Goal: Information Seeking & Learning: Learn about a topic

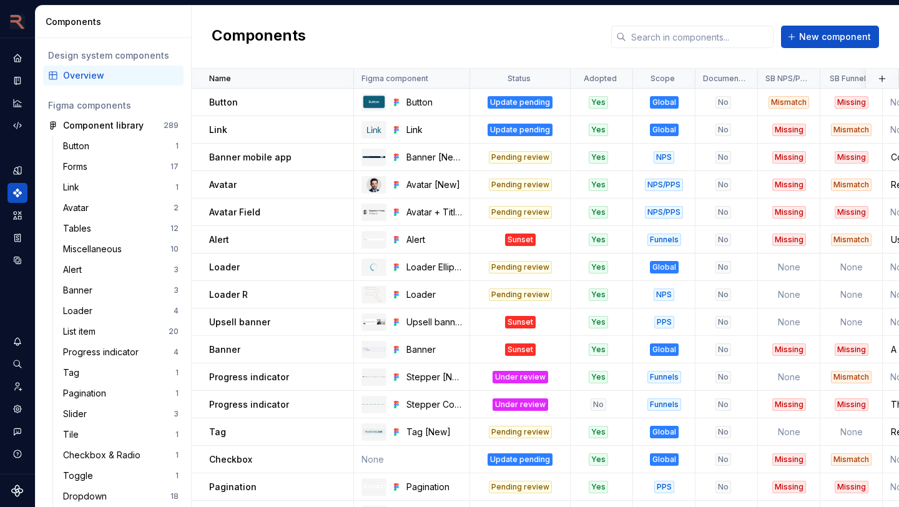
click at [212, 17] on div "Components New component" at bounding box center [545, 37] width 707 height 63
click at [19, 167] on icon "Design tokens" at bounding box center [20, 170] width 4 height 8
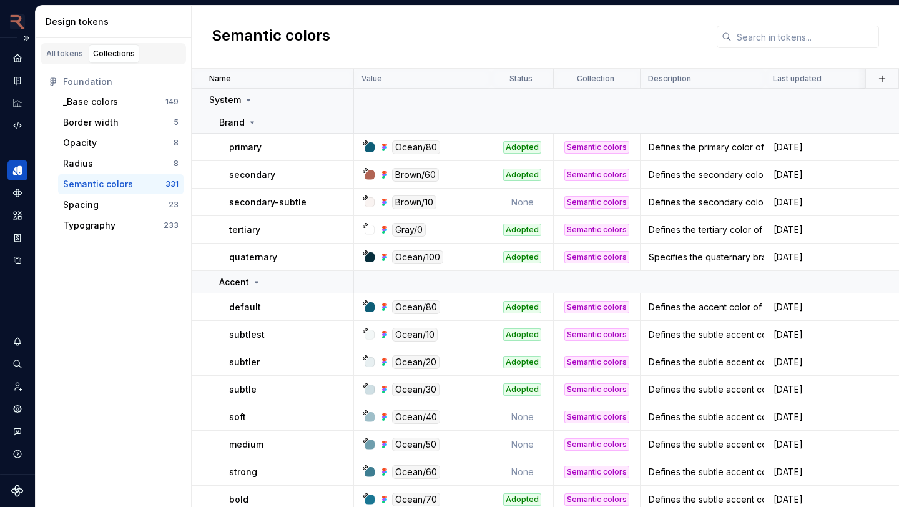
scroll to position [571, 0]
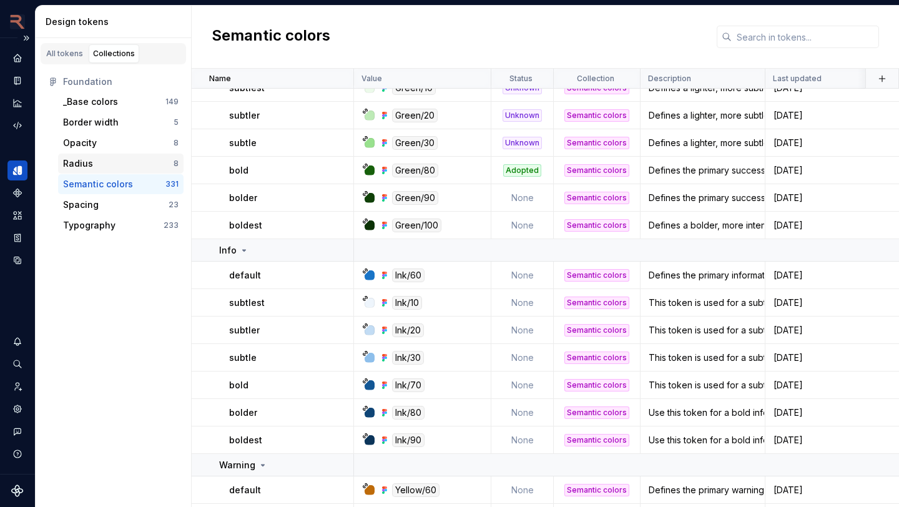
click at [110, 164] on div "Radius" at bounding box center [118, 163] width 110 height 12
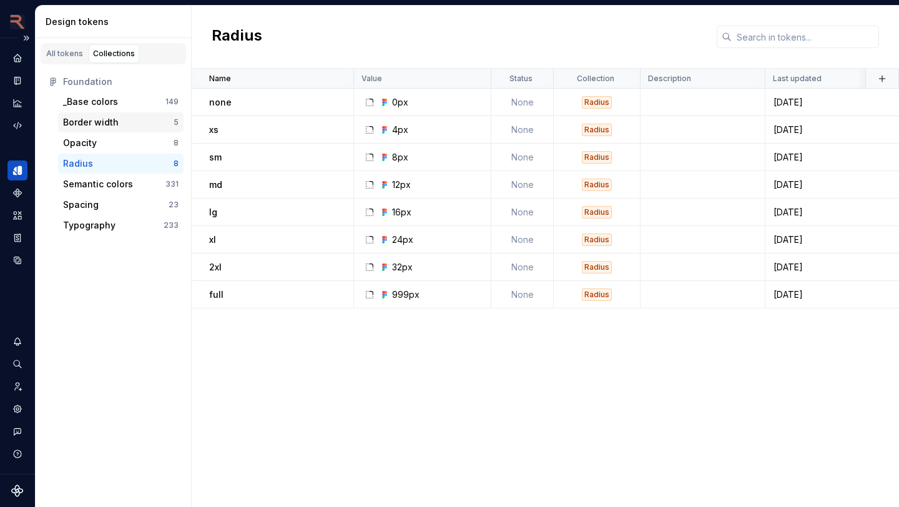
click at [111, 124] on div "Border width" at bounding box center [91, 122] width 56 height 12
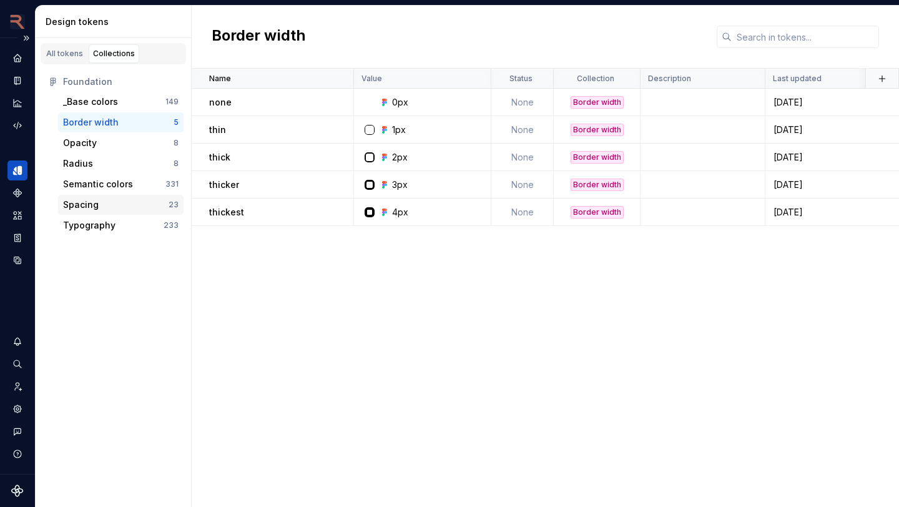
click at [119, 197] on div "Spacing 23" at bounding box center [120, 205] width 125 height 20
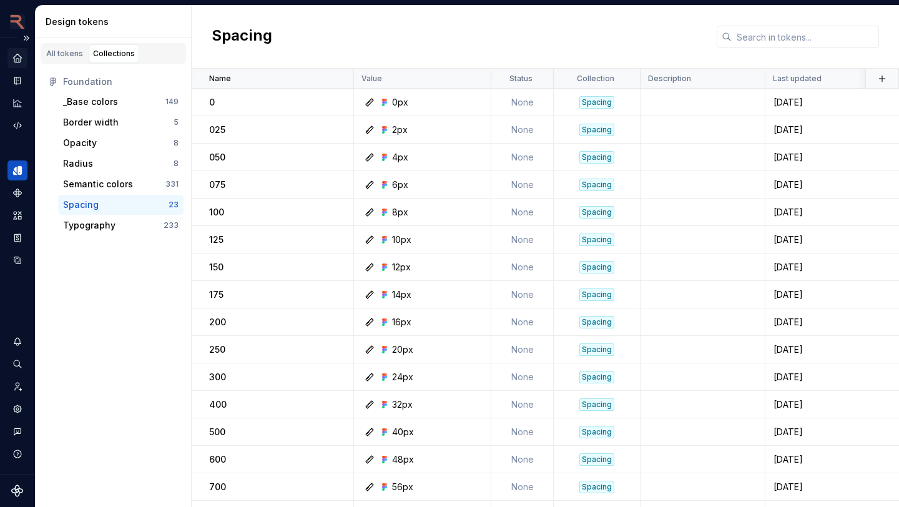
click at [19, 56] on icon "Home" at bounding box center [17, 58] width 8 height 8
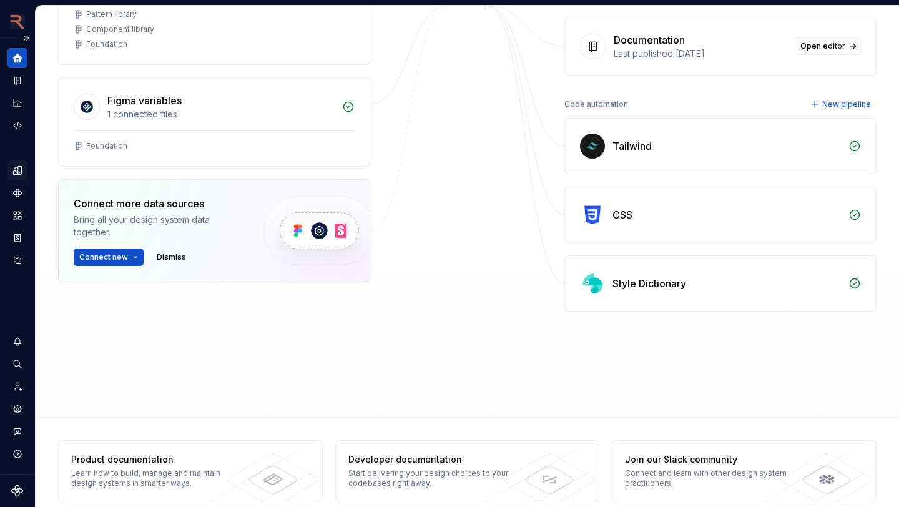
scroll to position [210, 0]
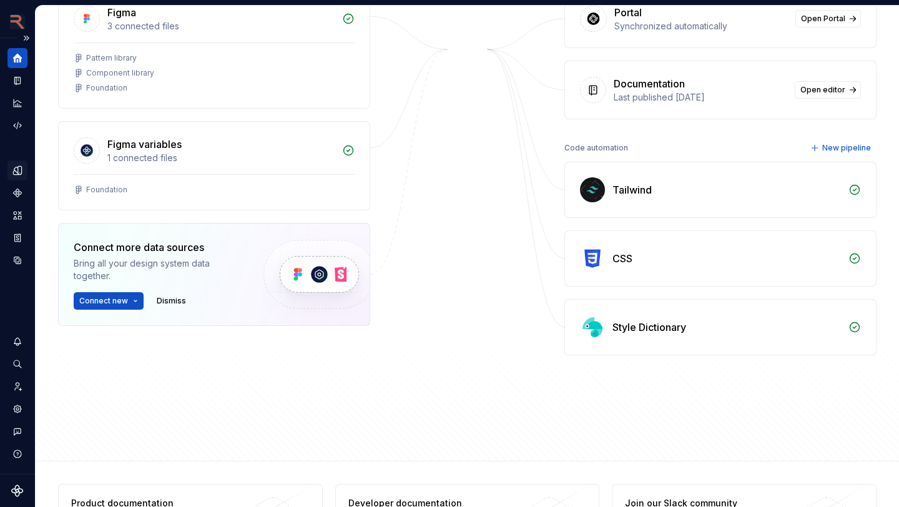
click at [863, 189] on div "Tailwind" at bounding box center [720, 189] width 311 height 55
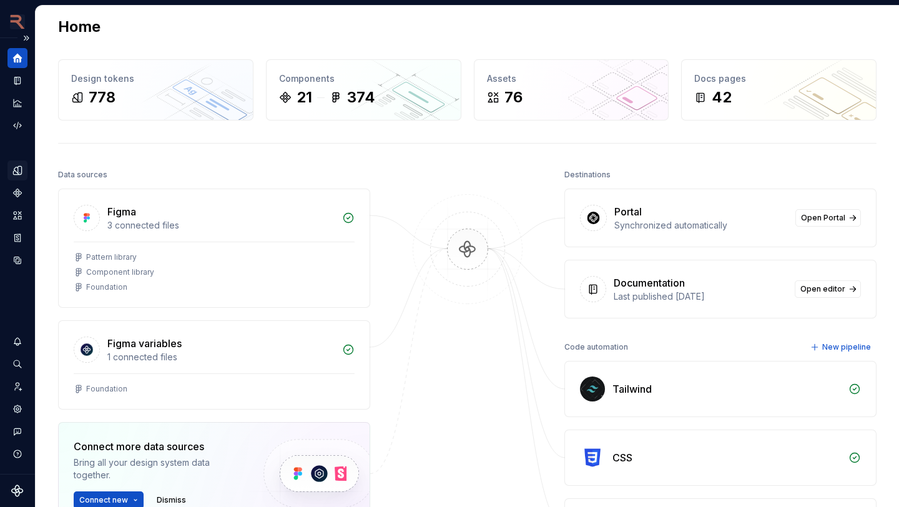
scroll to position [6, 0]
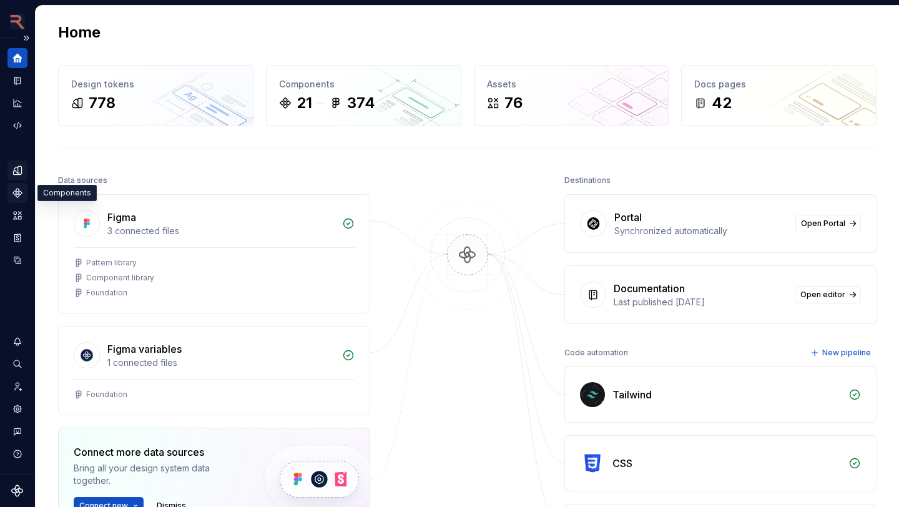
click at [18, 197] on icon "Components" at bounding box center [17, 193] width 9 height 9
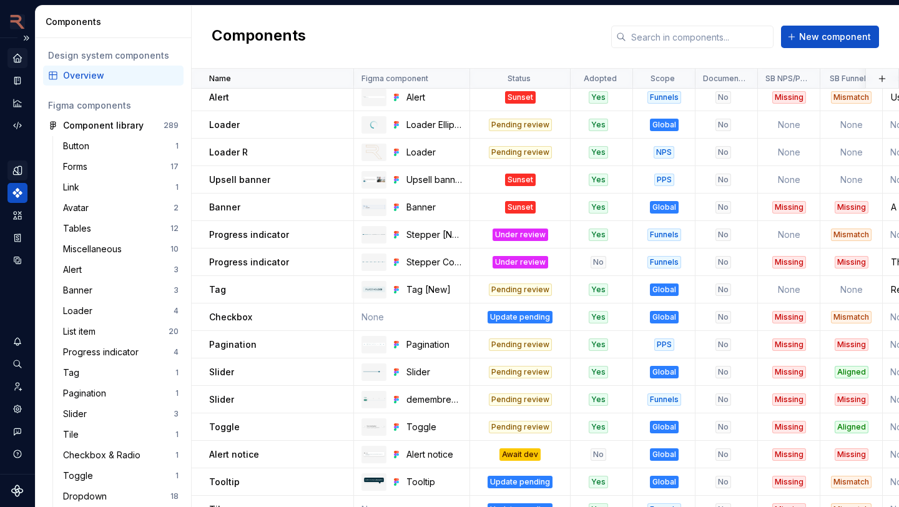
scroll to position [159, 0]
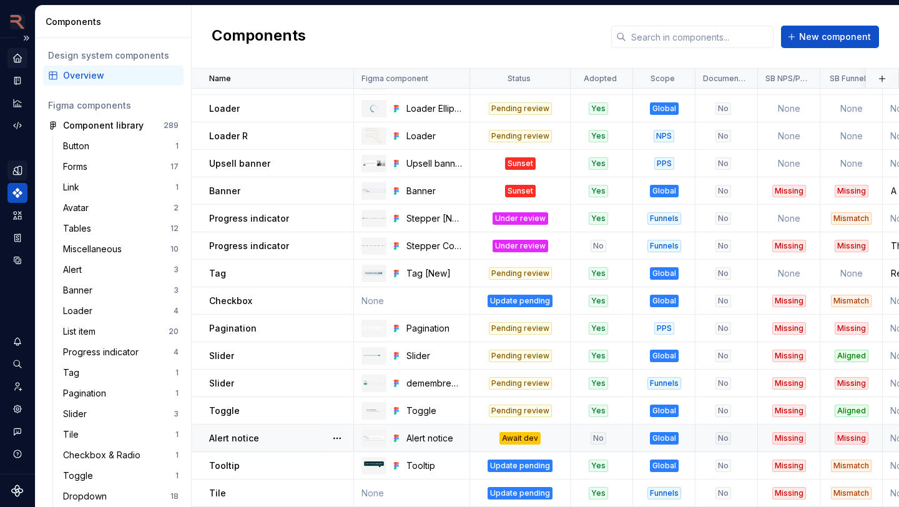
click at [256, 445] on td "Alert notice" at bounding box center [273, 437] width 162 height 27
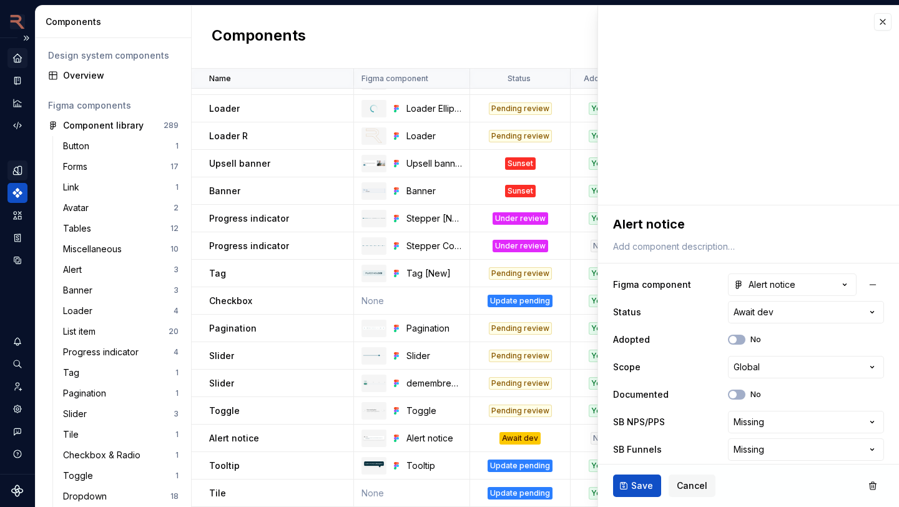
click at [657, 266] on div "**********" at bounding box center [748, 351] width 301 height 293
click at [20, 80] on icon "Documentation" at bounding box center [17, 81] width 6 height 8
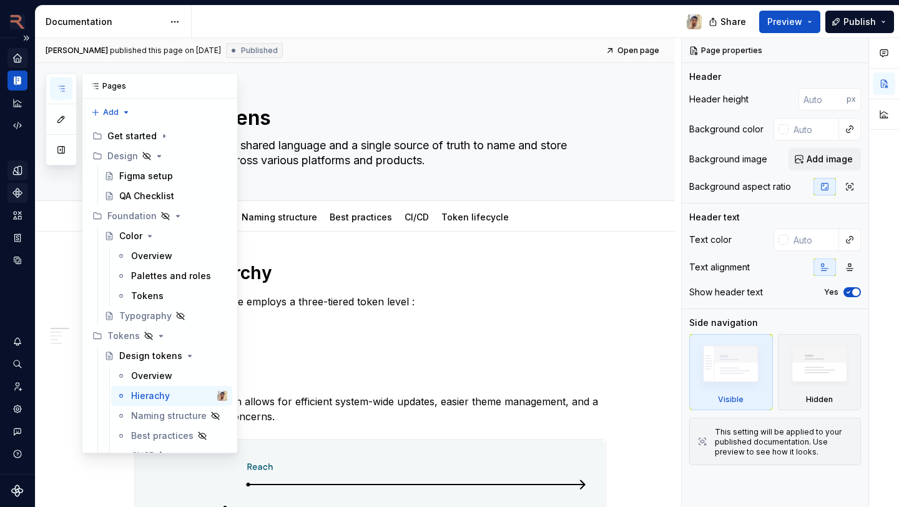
click at [56, 87] on button "button" at bounding box center [61, 88] width 22 height 22
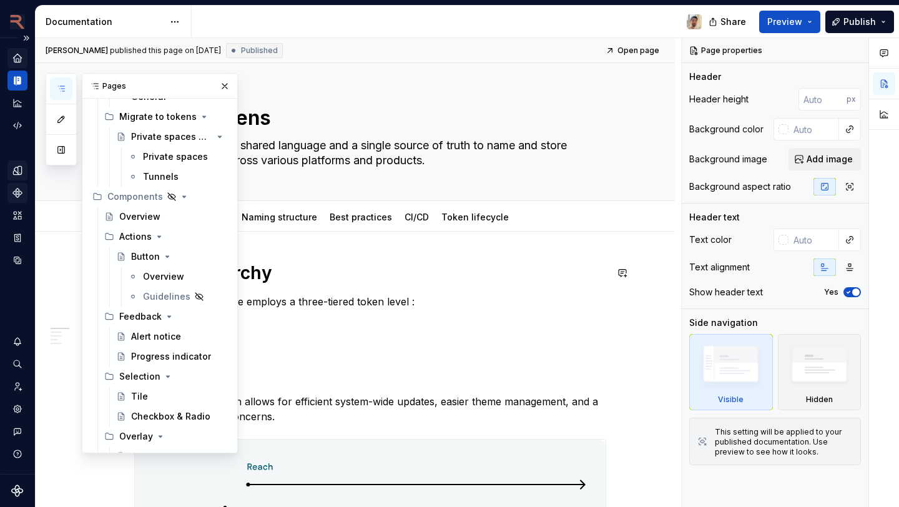
scroll to position [590, 0]
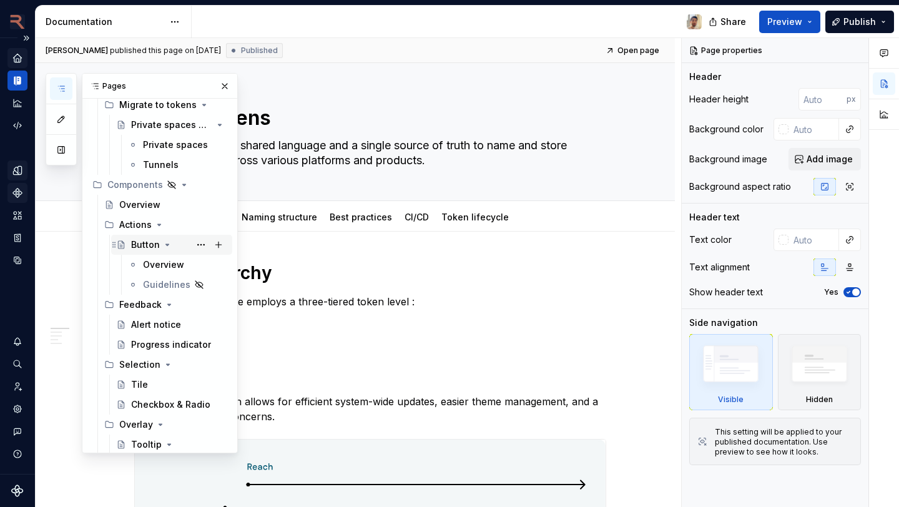
click at [145, 248] on div "Button" at bounding box center [145, 244] width 29 height 12
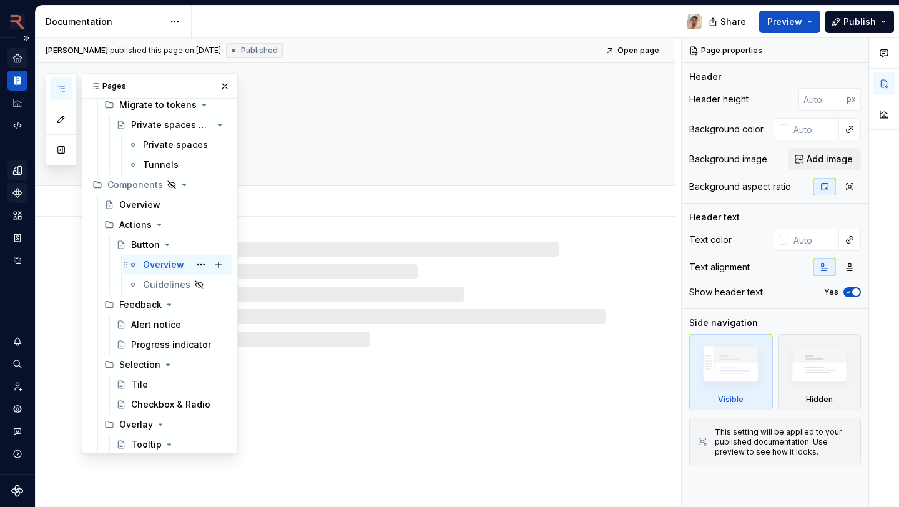
click at [153, 267] on div "Overview" at bounding box center [163, 264] width 41 height 12
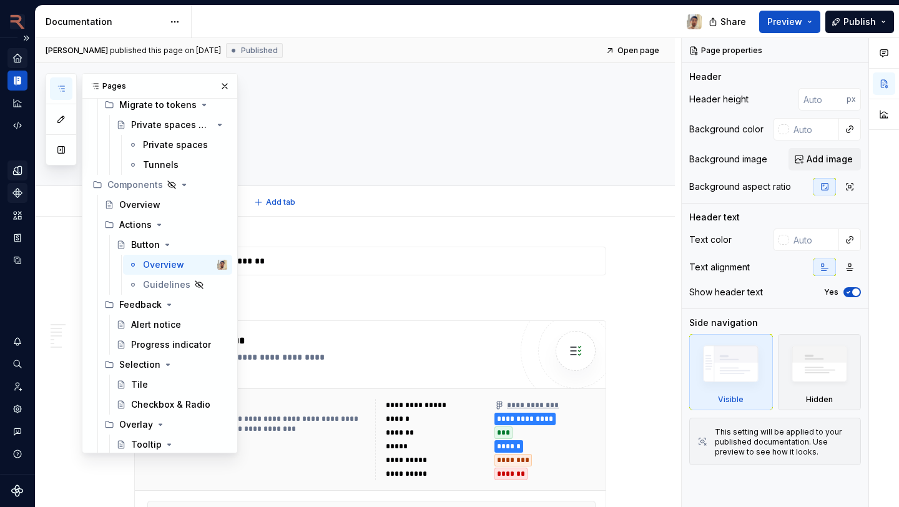
click at [363, 212] on div "Overview Guidelines Add tab" at bounding box center [370, 202] width 487 height 27
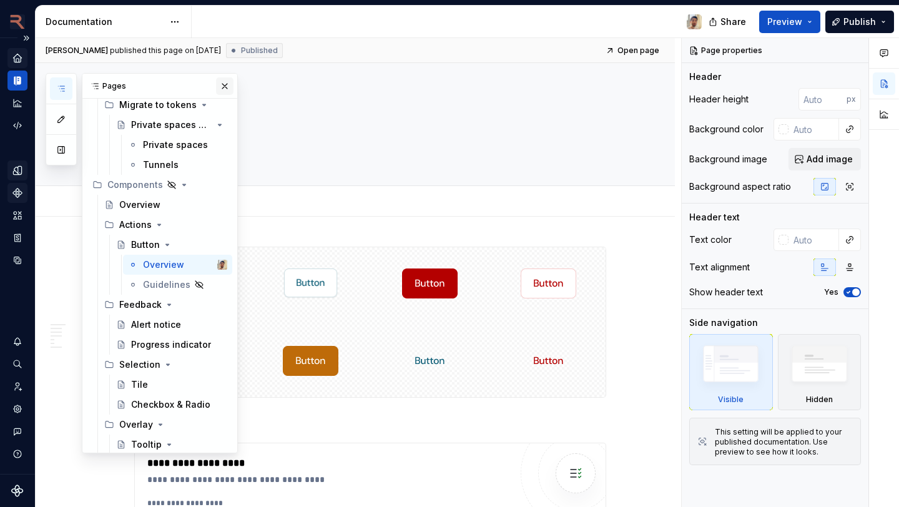
click at [222, 86] on button "button" at bounding box center [224, 85] width 17 height 17
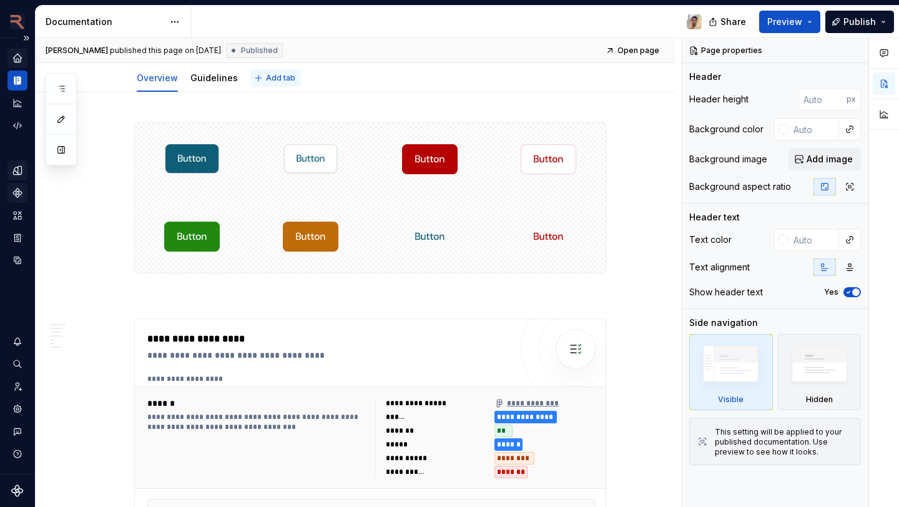
scroll to position [36, 0]
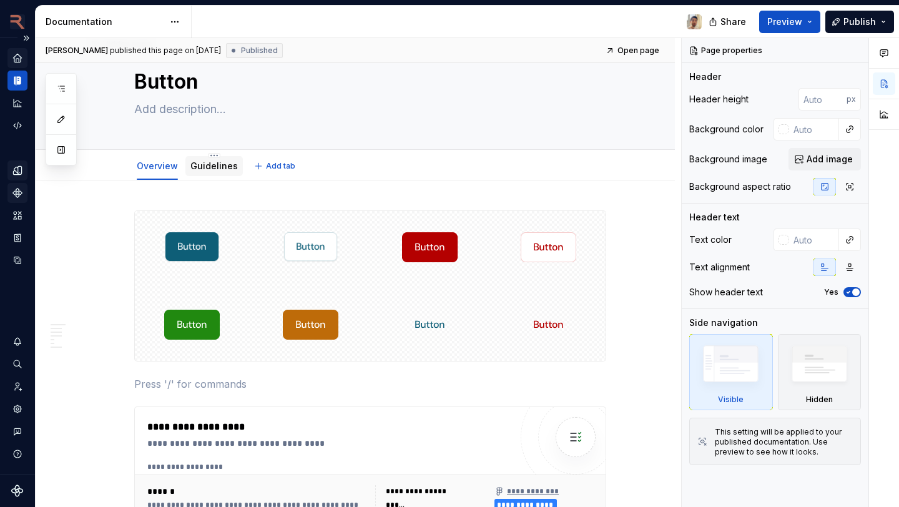
click at [224, 166] on link "Guidelines" at bounding box center [213, 165] width 47 height 11
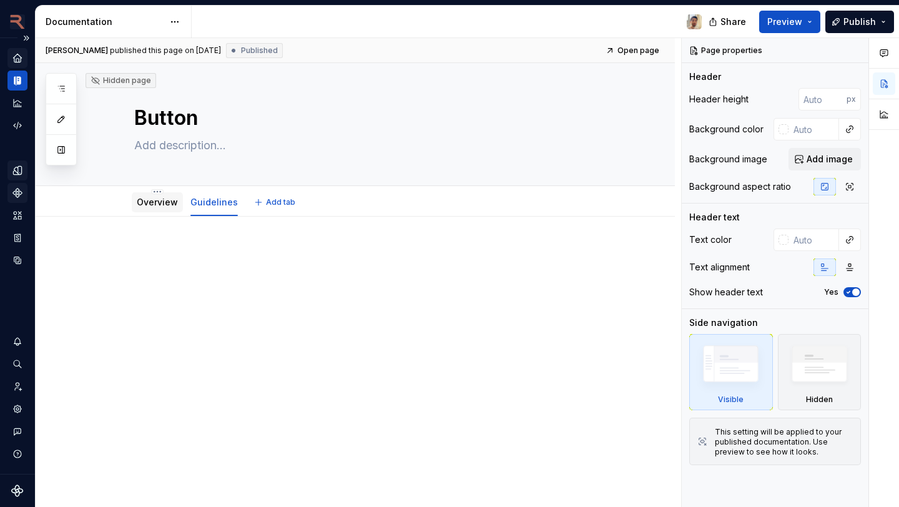
click at [159, 212] on div "Overview" at bounding box center [157, 202] width 51 height 22
click at [146, 207] on div "Overview" at bounding box center [157, 202] width 41 height 12
click at [151, 208] on div "Overview" at bounding box center [157, 202] width 41 height 15
click at [180, 207] on div "Overview" at bounding box center [157, 202] width 51 height 20
click at [148, 200] on link "Overview" at bounding box center [157, 202] width 41 height 11
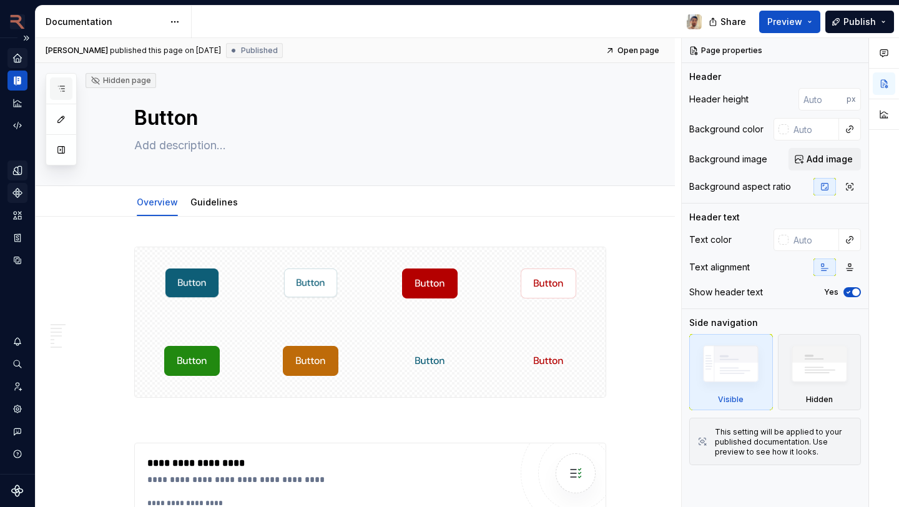
click at [64, 88] on icon "button" at bounding box center [61, 89] width 10 height 10
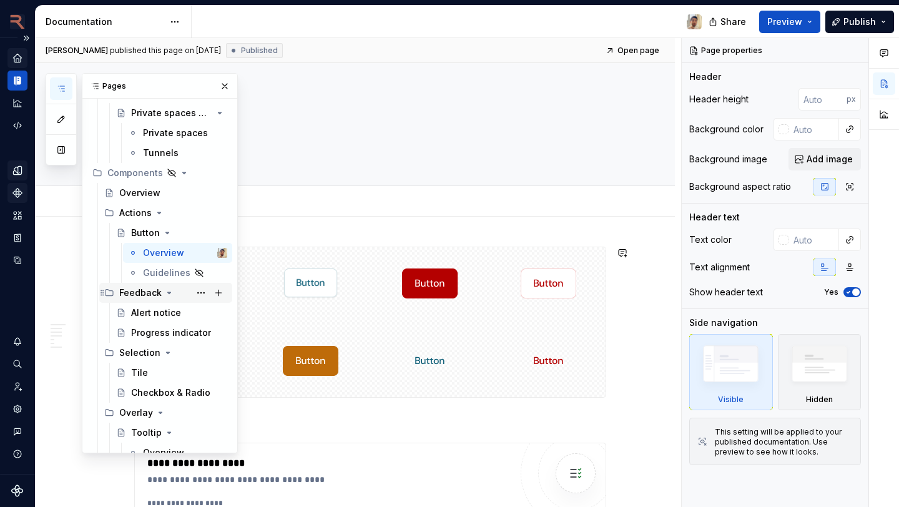
scroll to position [604, 0]
click at [133, 306] on div "Alert notice" at bounding box center [156, 311] width 50 height 12
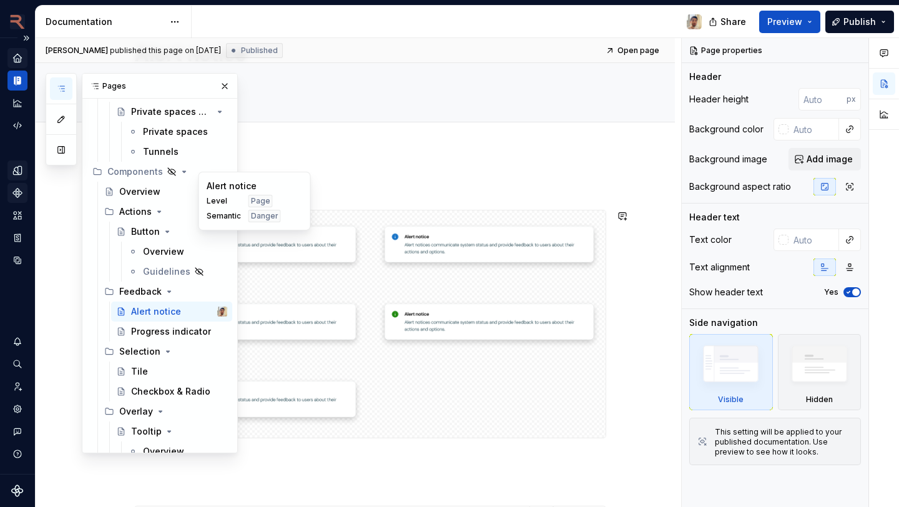
scroll to position [56, 0]
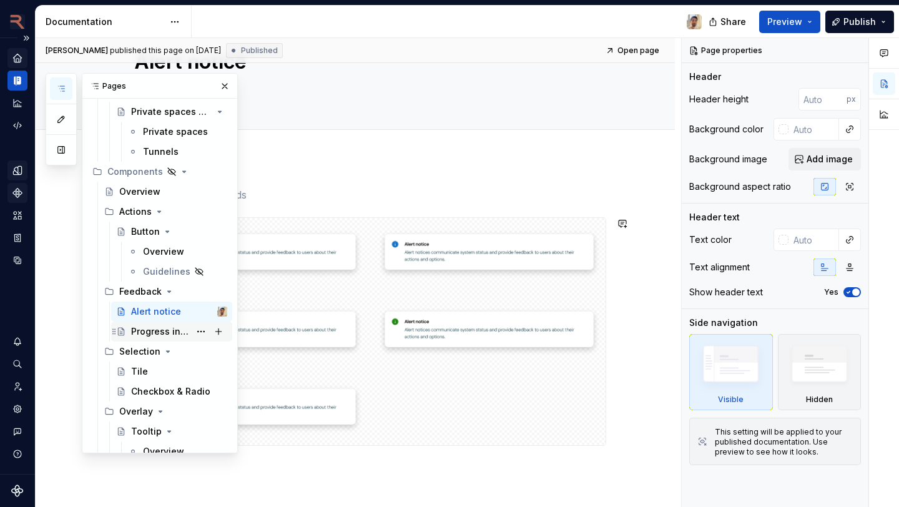
click at [157, 334] on div "Progress indicator" at bounding box center [160, 331] width 59 height 12
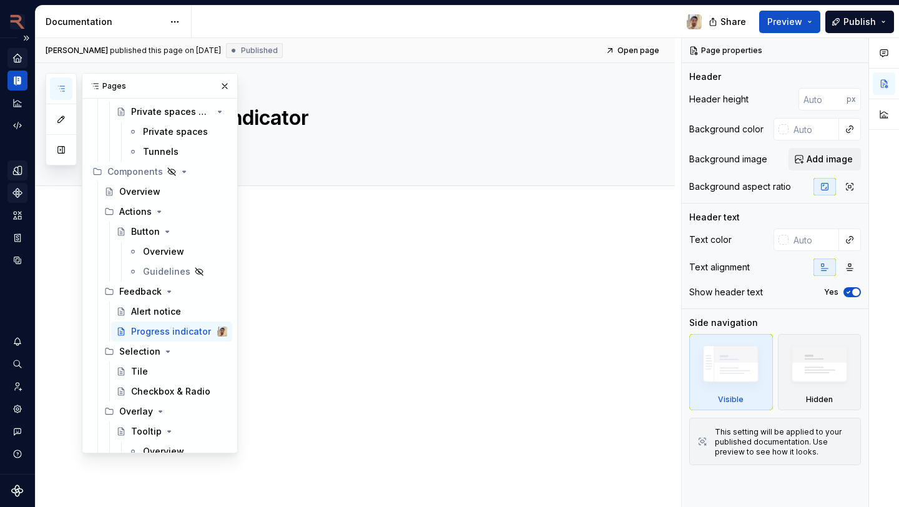
click at [348, 290] on div at bounding box center [370, 266] width 472 height 47
click at [138, 376] on div "Tile" at bounding box center [139, 371] width 17 height 12
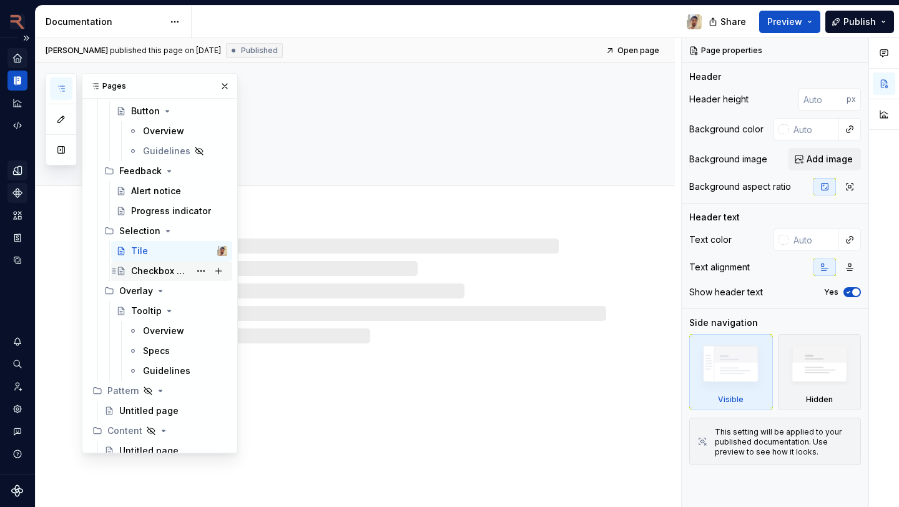
scroll to position [727, 0]
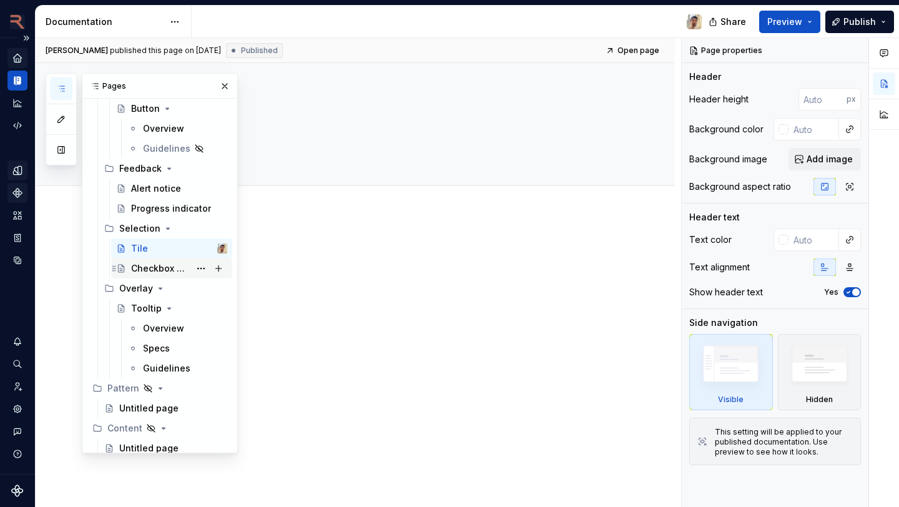
click at [147, 273] on div "Checkbox & Radio" at bounding box center [160, 268] width 59 height 12
click at [395, 223] on div at bounding box center [355, 335] width 639 height 245
click at [222, 84] on button "button" at bounding box center [224, 85] width 17 height 17
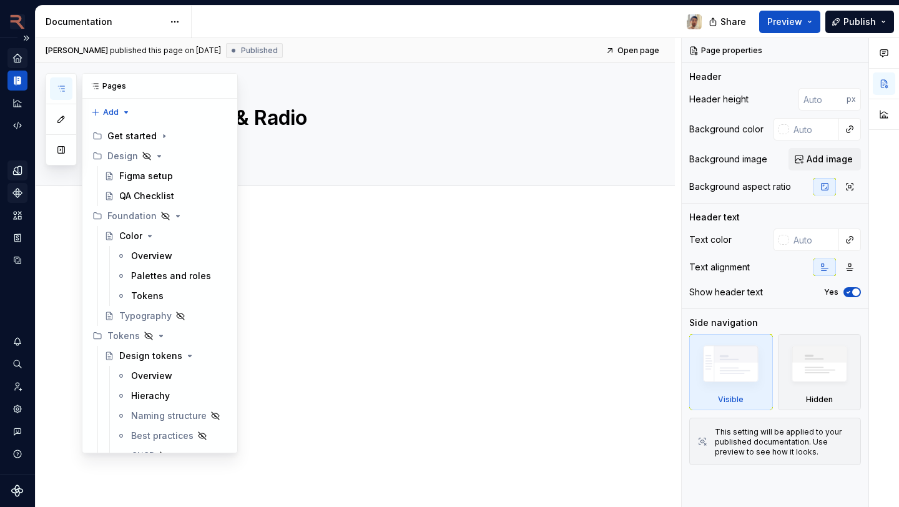
click at [61, 91] on icon "button" at bounding box center [61, 89] width 10 height 10
click at [137, 138] on div "Get started" at bounding box center [131, 136] width 49 height 12
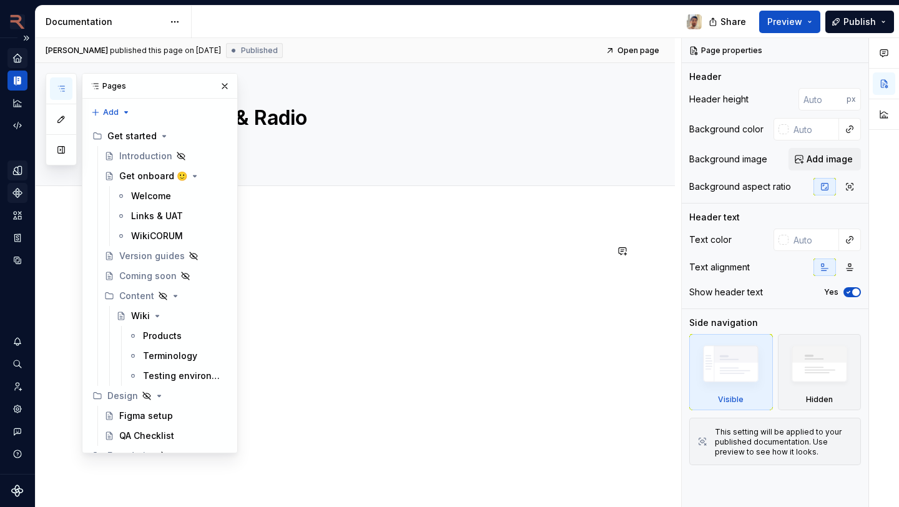
click at [311, 249] on p at bounding box center [370, 250] width 472 height 15
click at [268, 254] on p at bounding box center [370, 250] width 472 height 15
click at [354, 203] on div "Add tab" at bounding box center [370, 199] width 472 height 17
click at [219, 84] on button "button" at bounding box center [224, 85] width 17 height 17
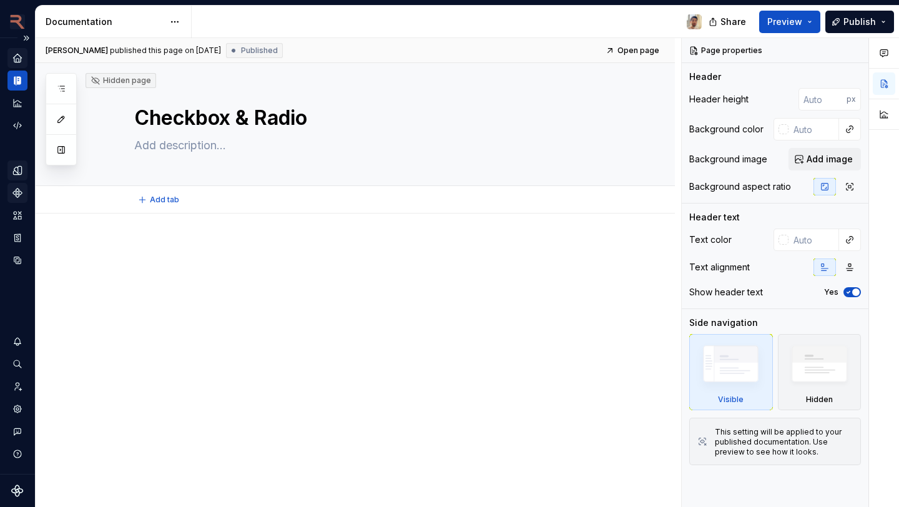
type textarea "*"
click at [6, 203] on div "Design system data" at bounding box center [17, 256] width 35 height 436
click at [11, 202] on div "Components" at bounding box center [17, 193] width 20 height 20
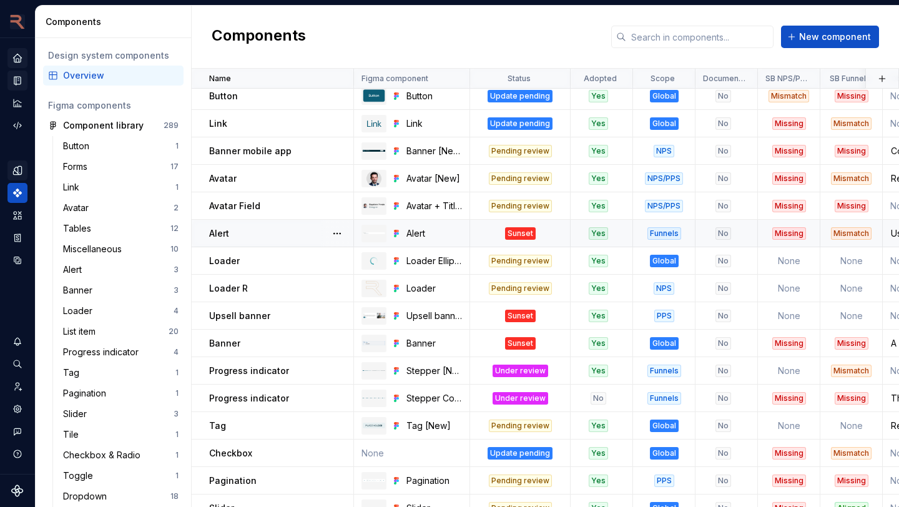
scroll to position [7, 0]
click at [103, 330] on div "List item" at bounding box center [115, 331] width 105 height 12
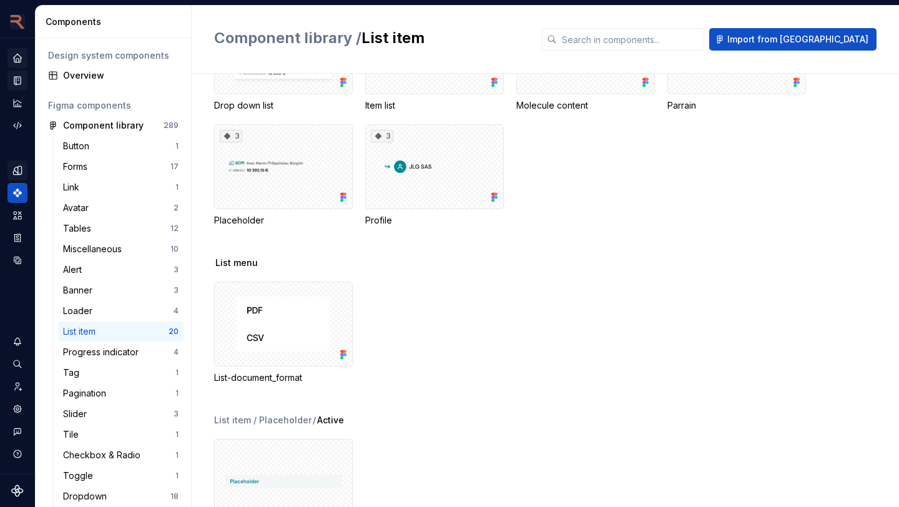
scroll to position [673, 0]
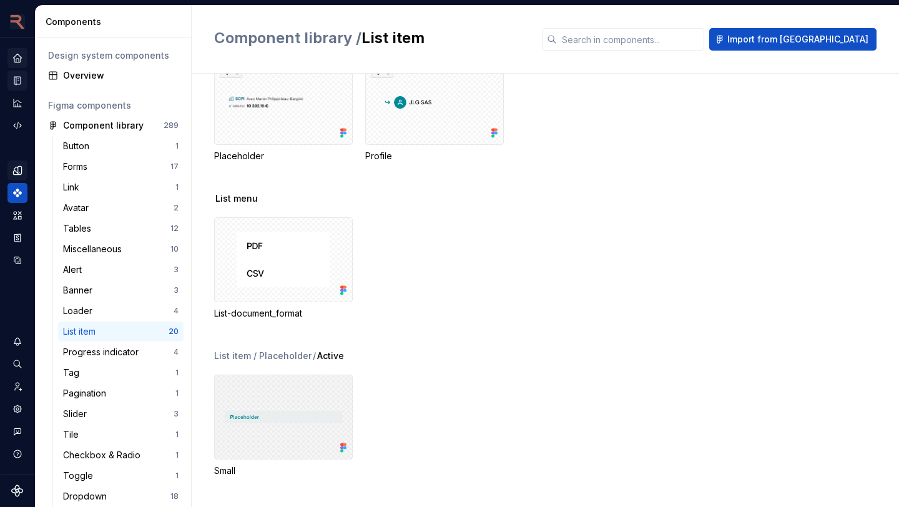
click at [311, 384] on div at bounding box center [283, 417] width 139 height 85
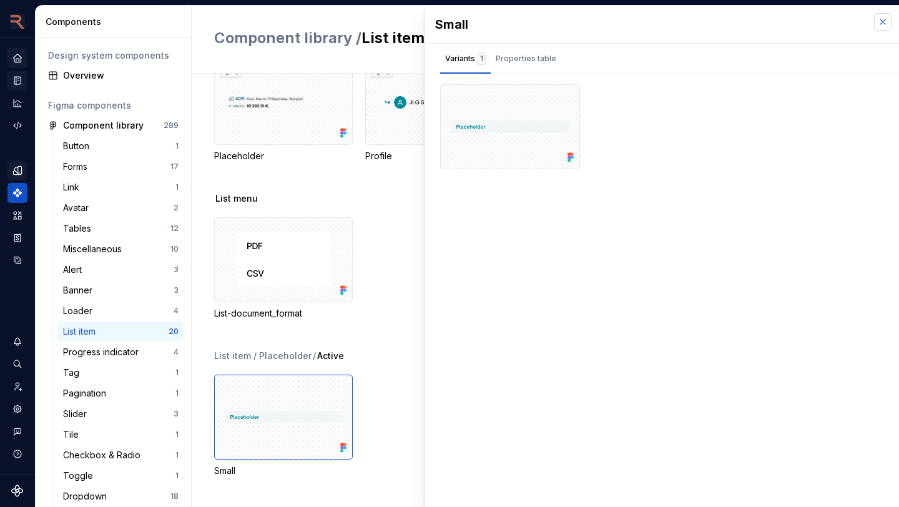
click at [881, 20] on button "button" at bounding box center [882, 21] width 17 height 17
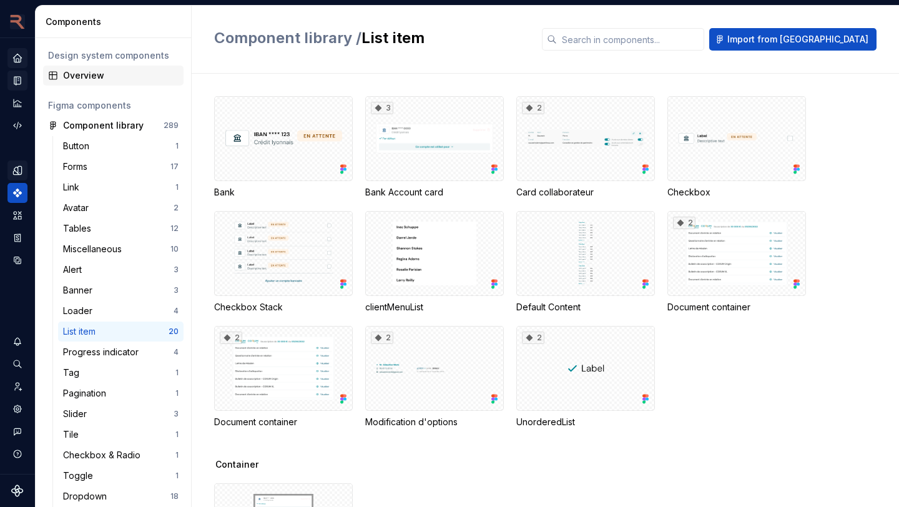
click at [70, 67] on div "Overview" at bounding box center [113, 76] width 140 height 20
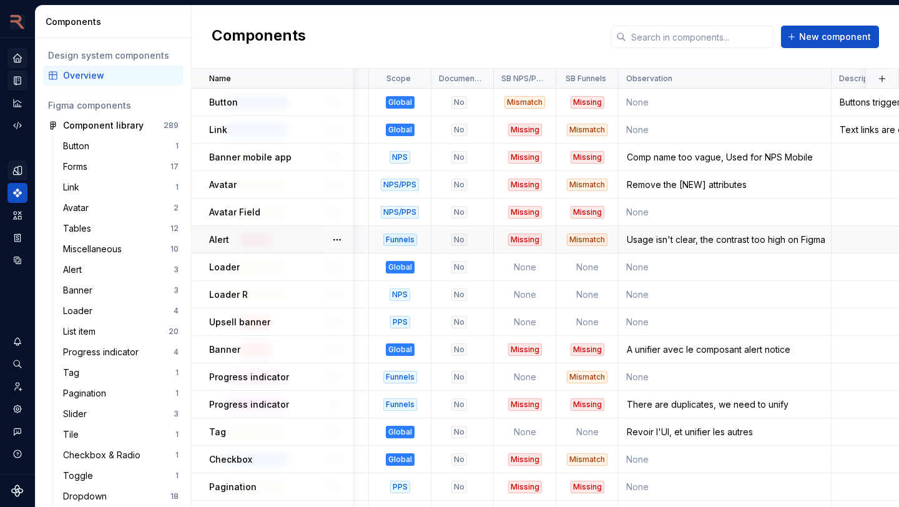
scroll to position [0, 265]
click at [104, 330] on div "List item" at bounding box center [115, 331] width 105 height 12
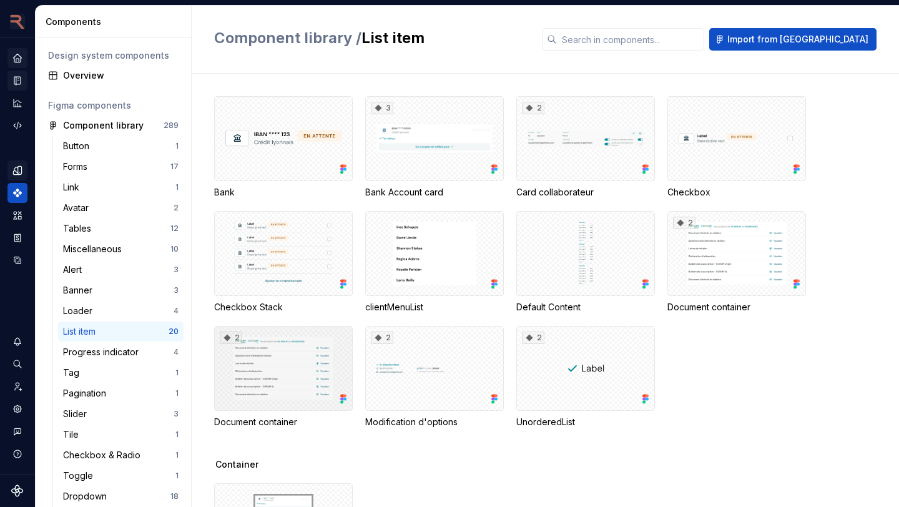
click at [280, 363] on div "2" at bounding box center [283, 368] width 139 height 85
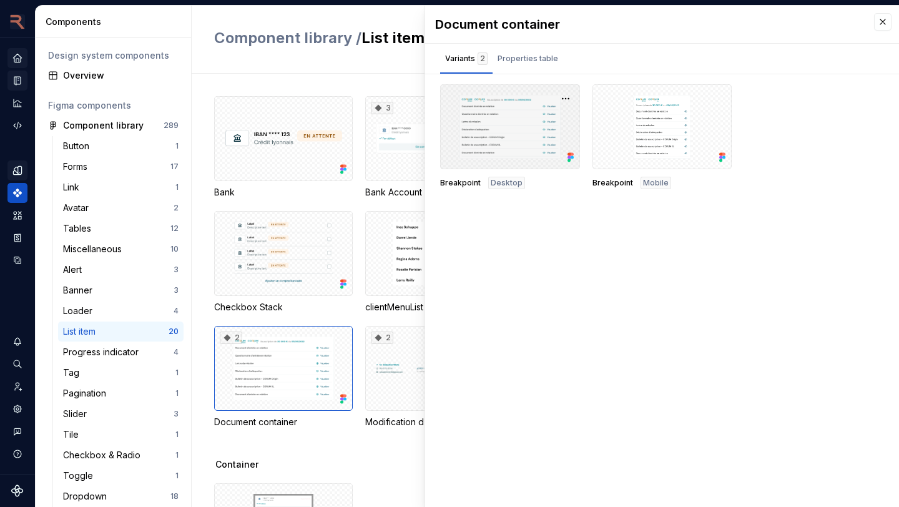
click at [514, 125] on div at bounding box center [510, 126] width 140 height 85
click at [462, 184] on span "Breakpoint" at bounding box center [460, 183] width 41 height 10
click at [893, 21] on div "Document container" at bounding box center [662, 24] width 474 height 37
click at [890, 21] on button "button" at bounding box center [882, 21] width 17 height 17
